Goal: Find specific page/section: Find specific page/section

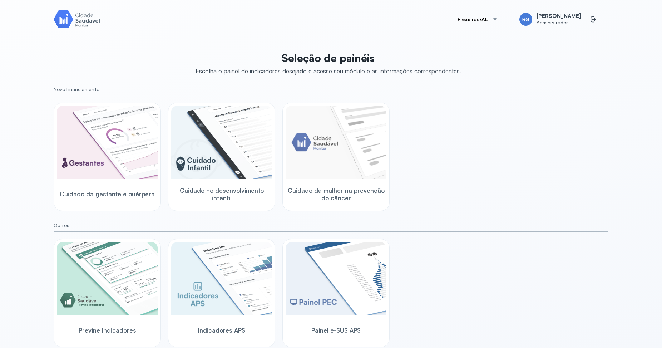
scroll to position [17, 0]
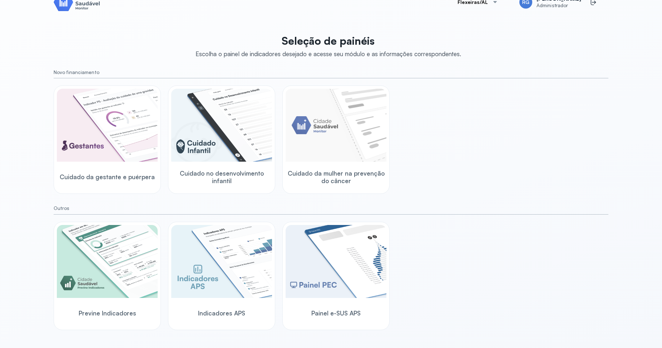
click at [120, 162] on img at bounding box center [107, 125] width 101 height 73
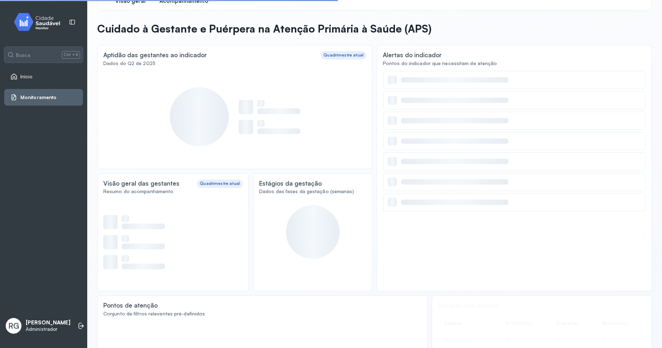
click at [184, 3] on span "Acompanhamento" at bounding box center [183, 1] width 49 height 7
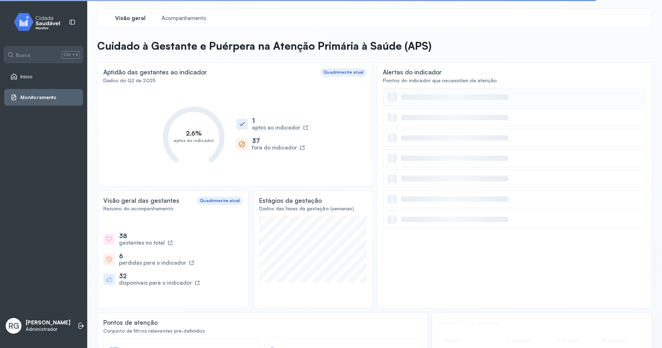
click at [422, 102] on div at bounding box center [514, 97] width 262 height 18
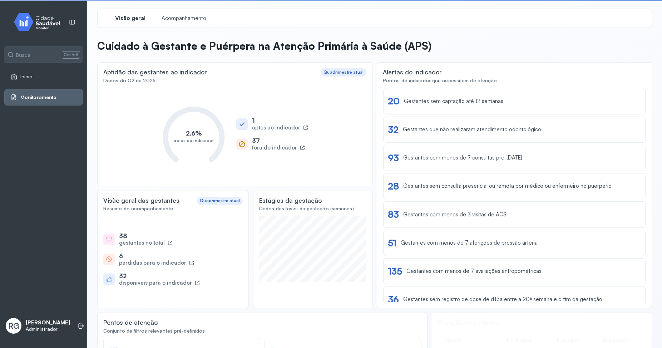
click at [422, 102] on div "Gestantes sem captação até 12 semanas" at bounding box center [453, 101] width 99 height 7
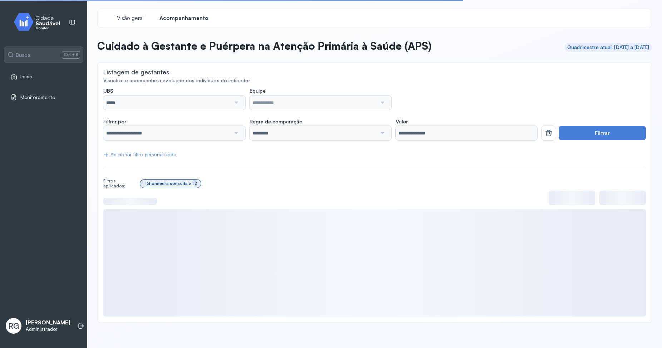
click at [159, 185] on div "IG primeira consulta > 12" at bounding box center [170, 183] width 51 height 5
click at [160, 185] on div "IG primeira consulta > 12" at bounding box center [170, 183] width 51 height 5
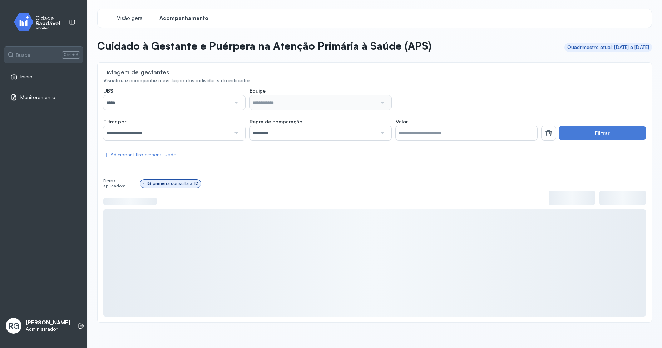
click at [160, 185] on div "IG primeira consulta > 12" at bounding box center [172, 183] width 51 height 5
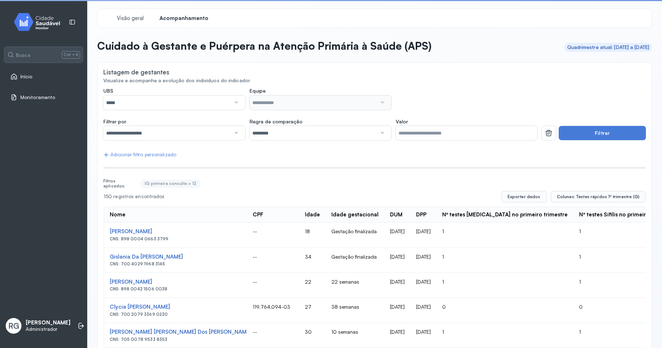
click at [240, 184] on div "IG primeira consulta > 12" at bounding box center [393, 184] width 506 height 14
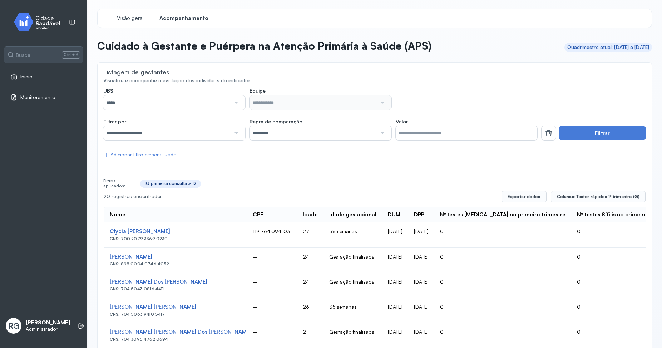
click at [182, 184] on div "IG primeira consulta > 12" at bounding box center [170, 183] width 51 height 5
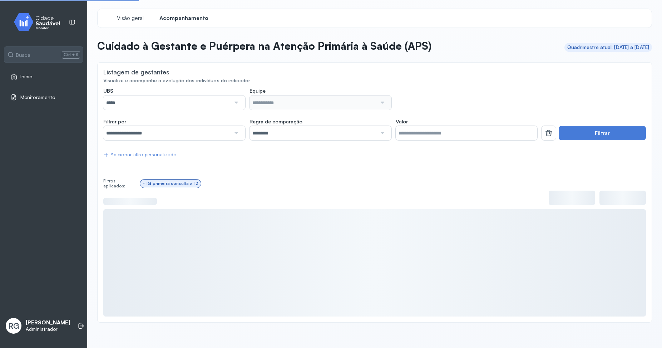
click at [240, 184] on div "IG primeira consulta > 12" at bounding box center [393, 184] width 506 height 14
